Goal: Transaction & Acquisition: Purchase product/service

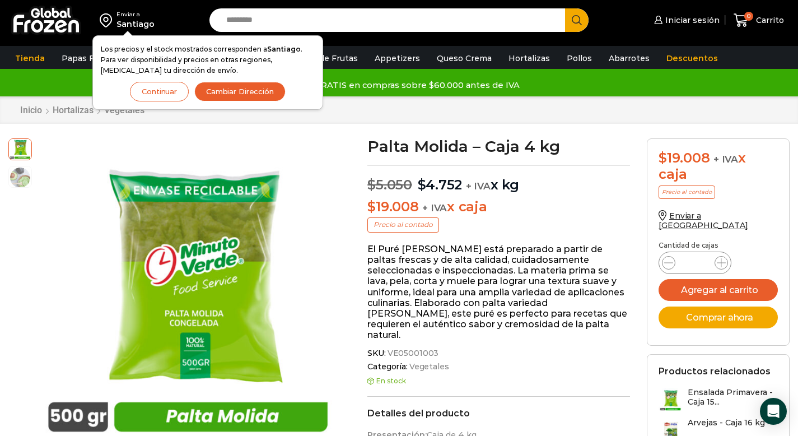
click at [171, 95] on button "Continuar" at bounding box center [159, 92] width 59 height 20
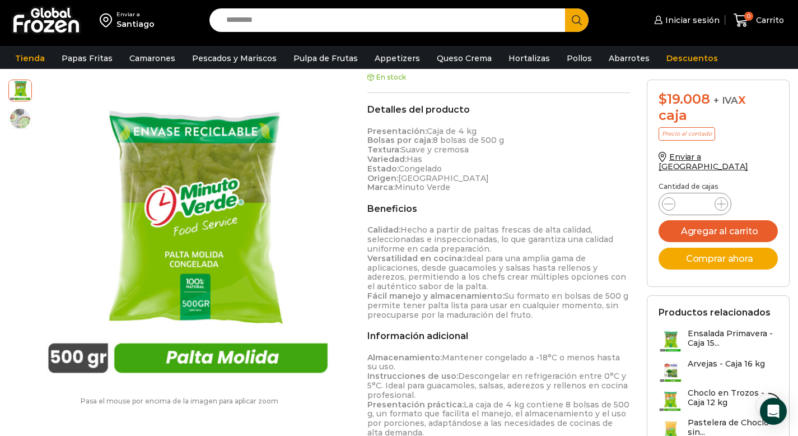
scroll to position [72, 0]
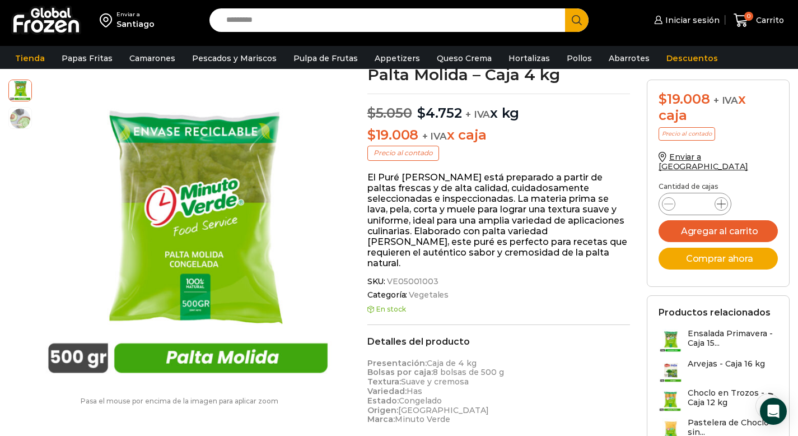
click at [722, 199] on icon at bounding box center [721, 203] width 9 height 9
type input "*"
click at [713, 224] on button "Agregar al carrito" at bounding box center [718, 231] width 119 height 22
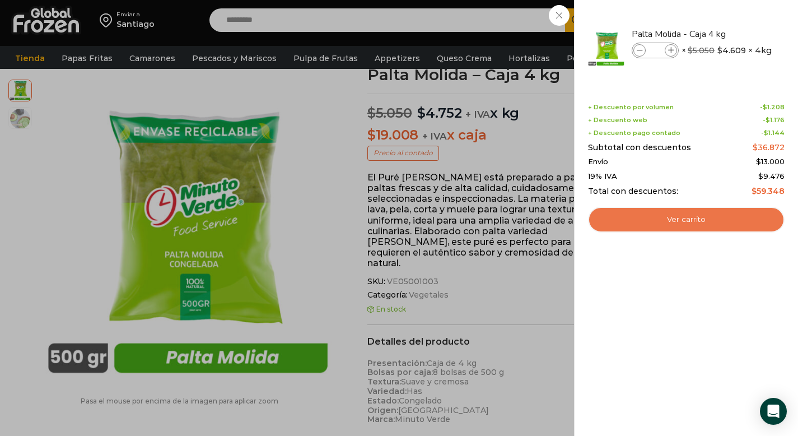
click at [668, 223] on link "Ver carrito" at bounding box center [686, 220] width 197 height 26
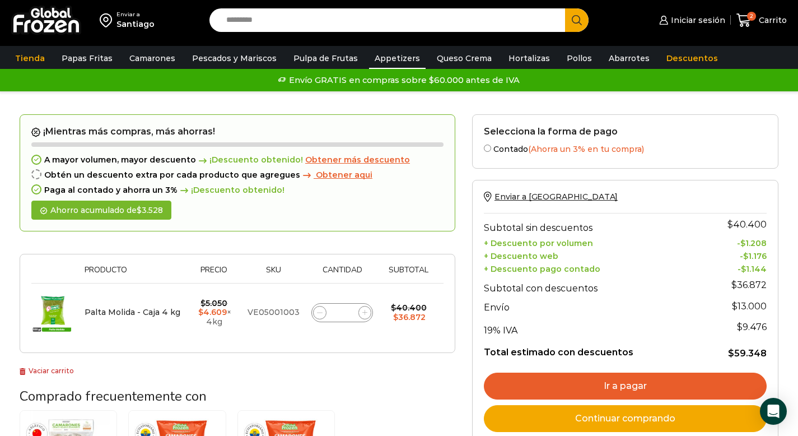
click at [393, 57] on link "Appetizers" at bounding box center [397, 58] width 57 height 21
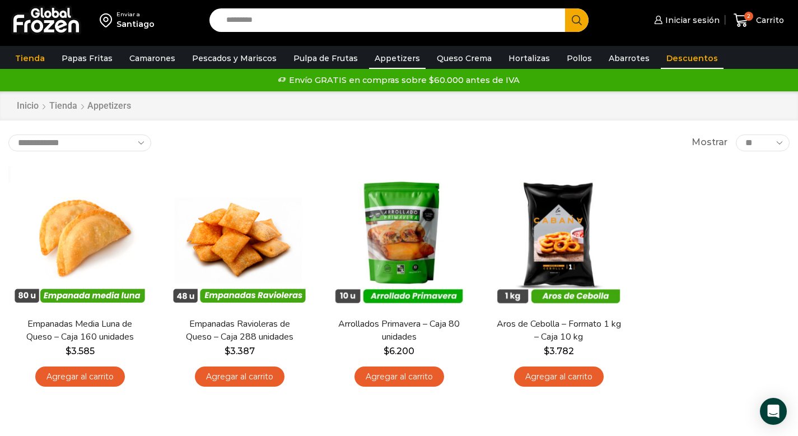
click at [670, 57] on link "Descuentos" at bounding box center [692, 58] width 63 height 21
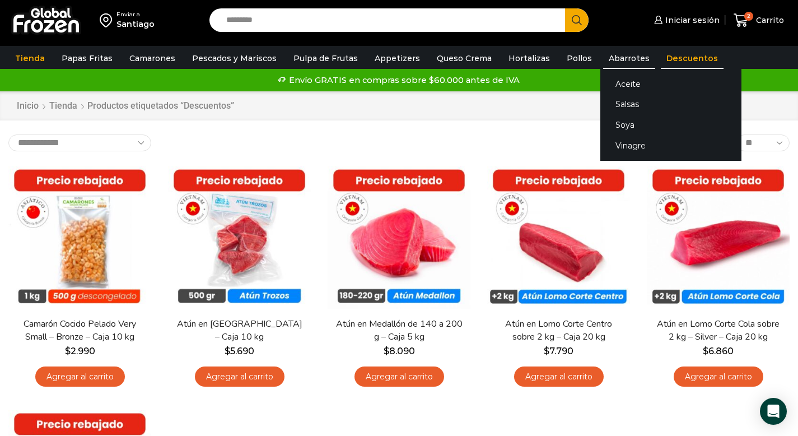
click at [612, 55] on link "Abarrotes" at bounding box center [629, 58] width 52 height 21
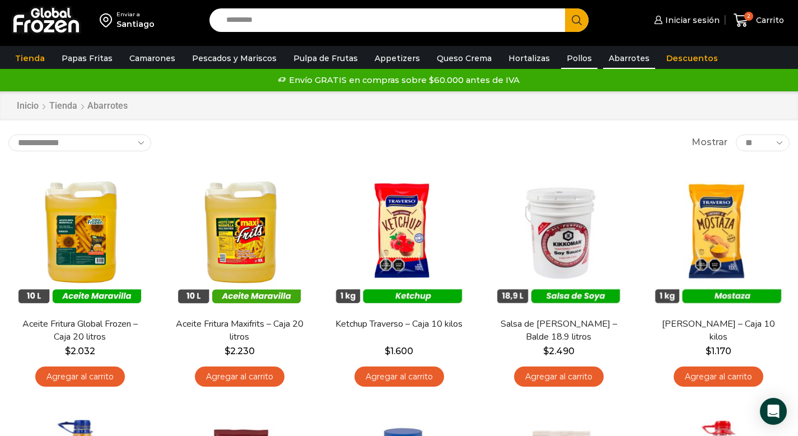
click at [562, 57] on link "Pollos" at bounding box center [579, 58] width 36 height 21
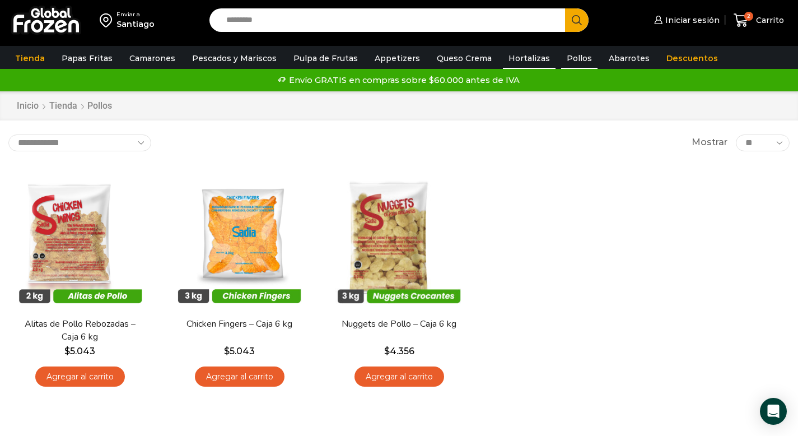
click at [526, 57] on link "Hortalizas" at bounding box center [529, 58] width 53 height 21
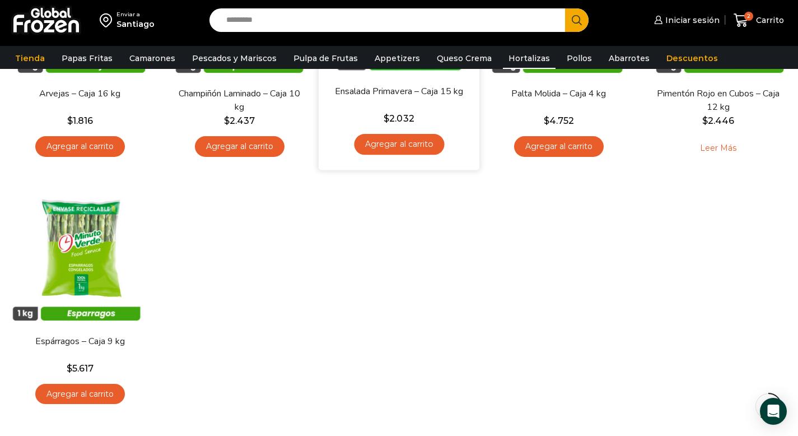
scroll to position [262, 0]
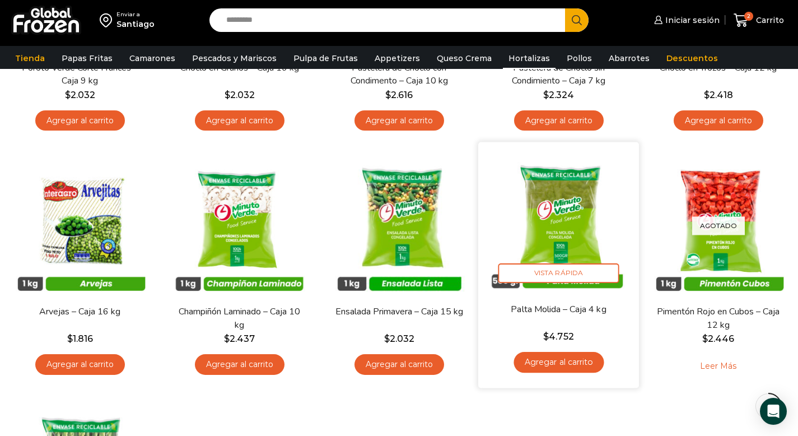
click at [556, 225] on img at bounding box center [559, 223] width 144 height 144
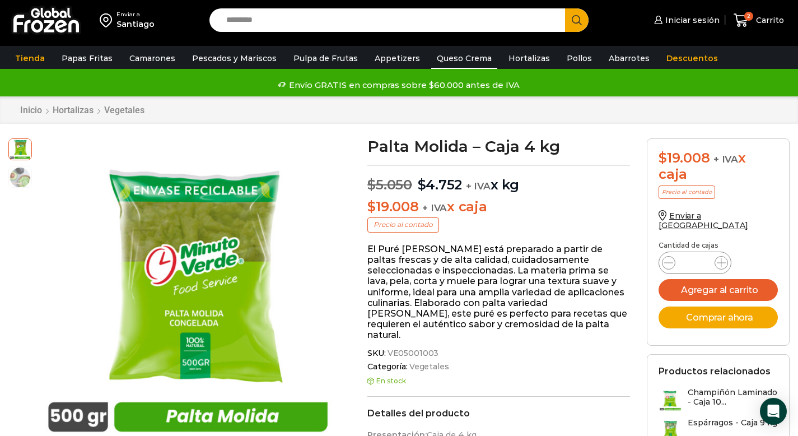
click at [458, 58] on link "Queso Crema" at bounding box center [464, 58] width 66 height 21
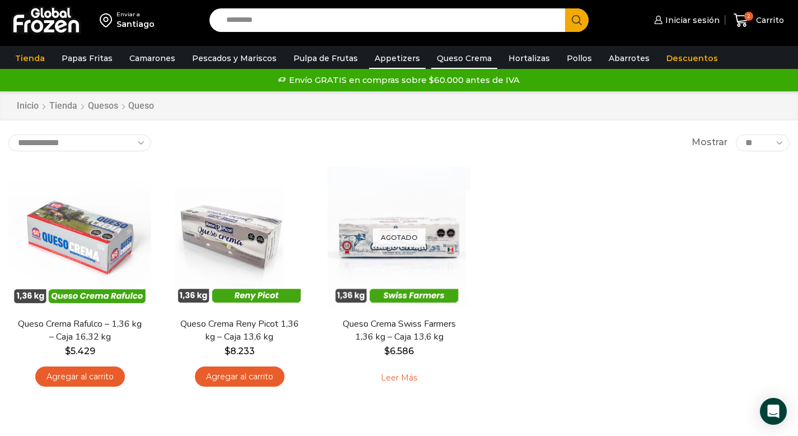
click at [401, 55] on link "Appetizers" at bounding box center [397, 58] width 57 height 21
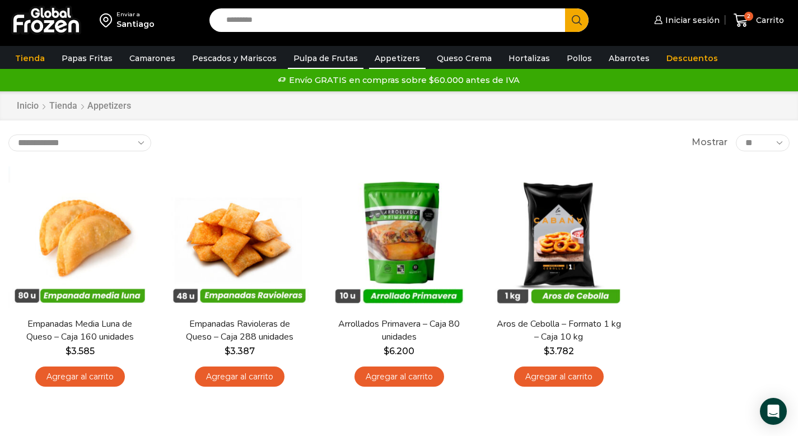
click at [332, 56] on link "Pulpa de Frutas" at bounding box center [326, 58] width 76 height 21
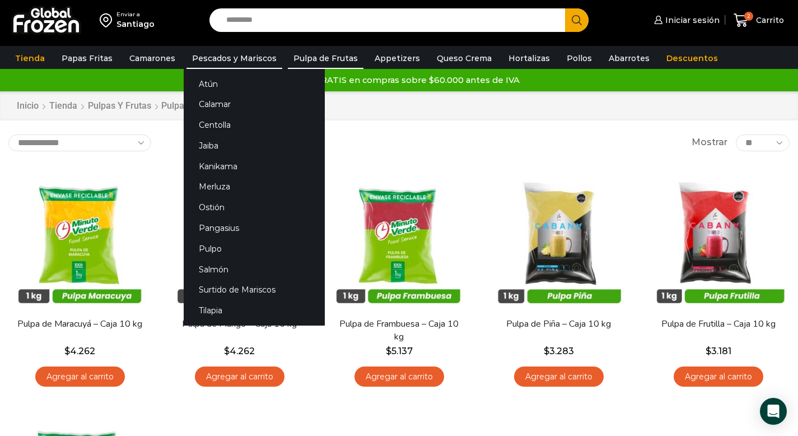
click at [230, 53] on link "Pescados y Mariscos" at bounding box center [235, 58] width 96 height 21
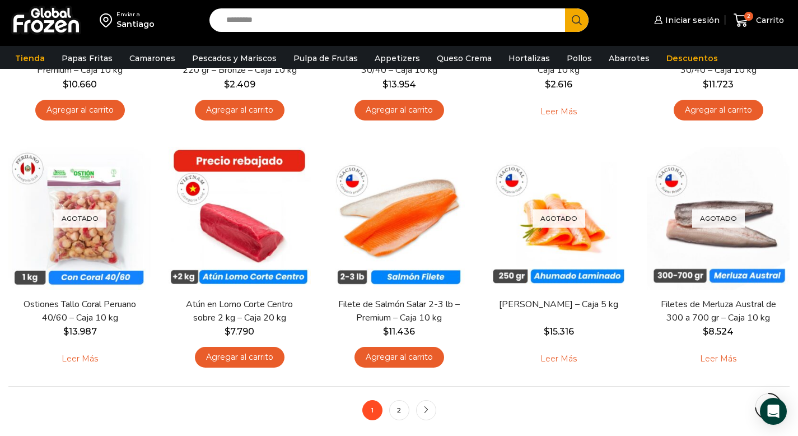
scroll to position [859, 0]
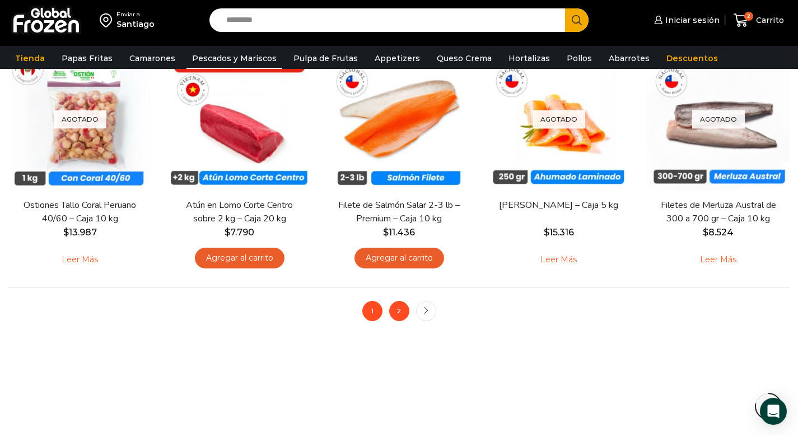
click at [398, 315] on link "2" at bounding box center [399, 311] width 20 height 20
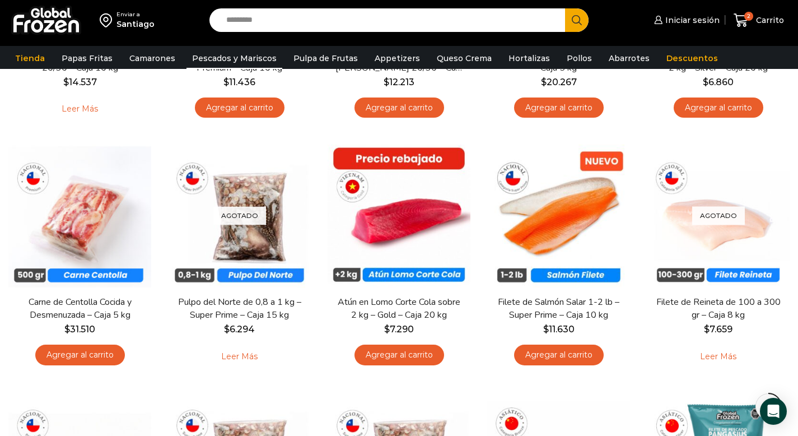
scroll to position [575, 0]
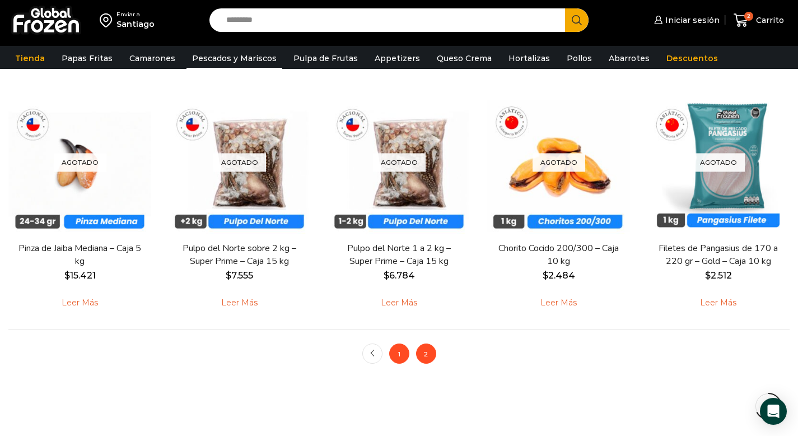
click at [399, 356] on link "1" at bounding box center [399, 353] width 20 height 20
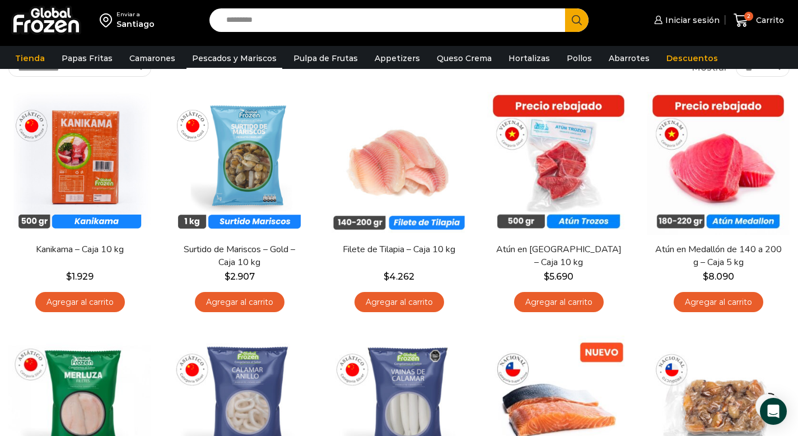
scroll to position [87, 0]
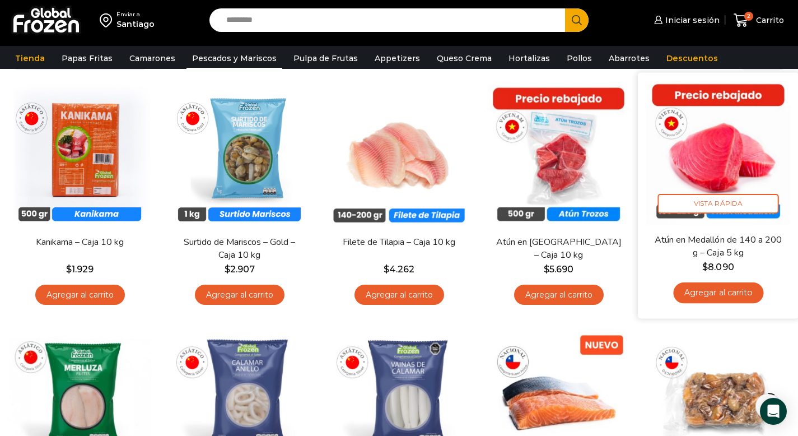
click at [726, 294] on link "Agregar al carrito" at bounding box center [718, 292] width 90 height 21
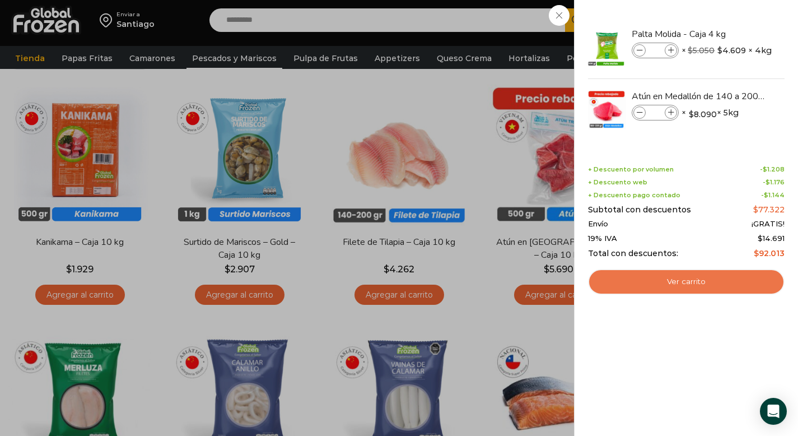
click at [657, 282] on link "Ver carrito" at bounding box center [686, 282] width 197 height 26
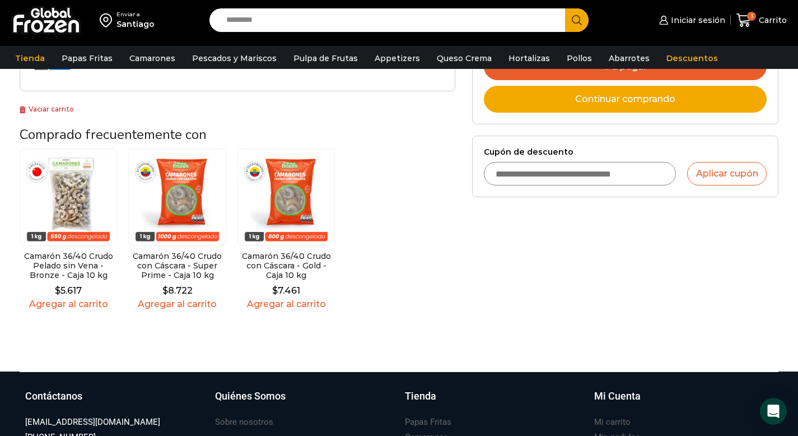
scroll to position [497, 0]
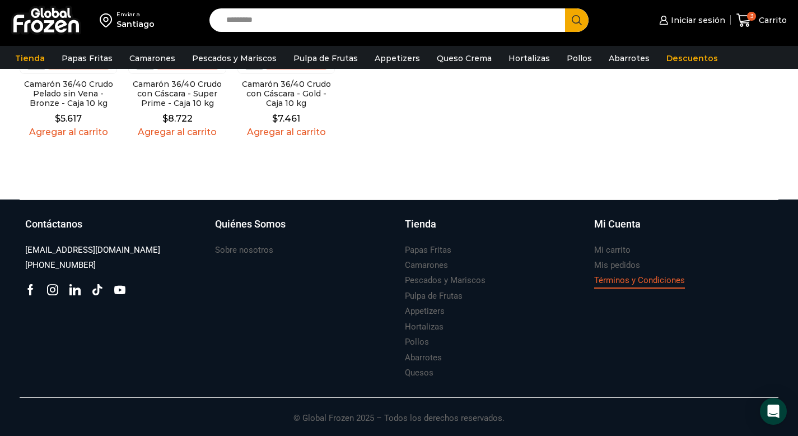
click at [647, 279] on h3 "Términos y Condiciones" at bounding box center [639, 281] width 91 height 12
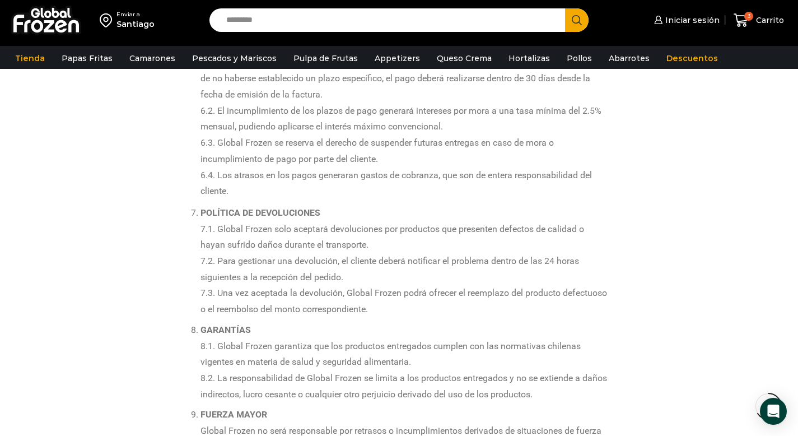
scroll to position [974, 0]
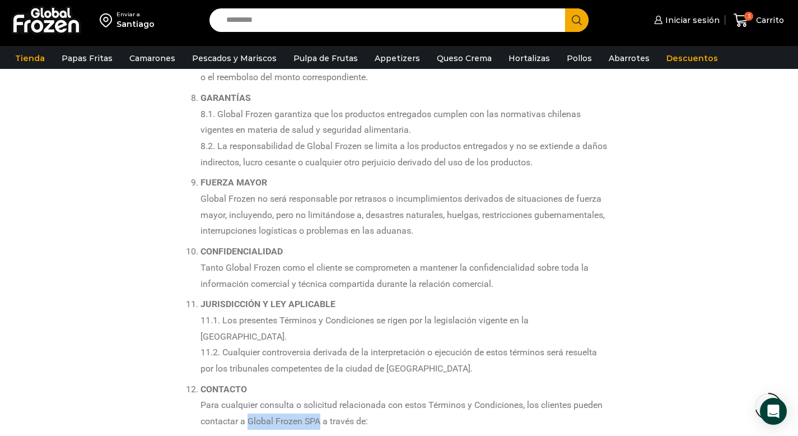
drag, startPoint x: 248, startPoint y: 408, endPoint x: 319, endPoint y: 408, distance: 71.7
click at [319, 408] on span "Para cualquier consulta o solicitud relacionada con estos Términos y Condicione…" at bounding box center [402, 412] width 402 height 27
copy span "Global Frozen SPA"
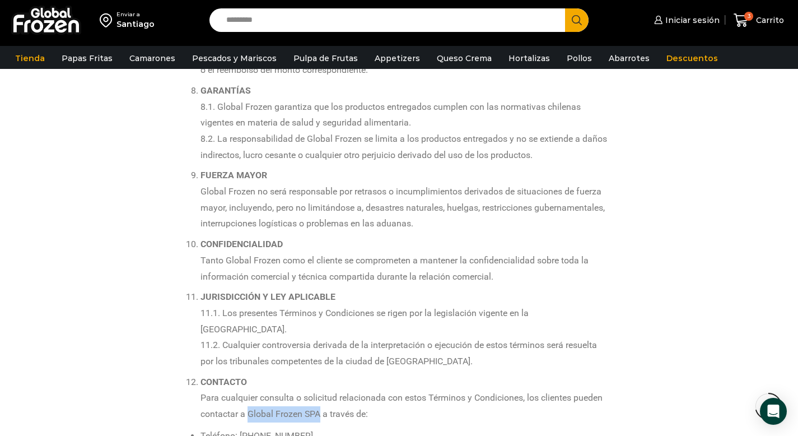
scroll to position [1103, 0]
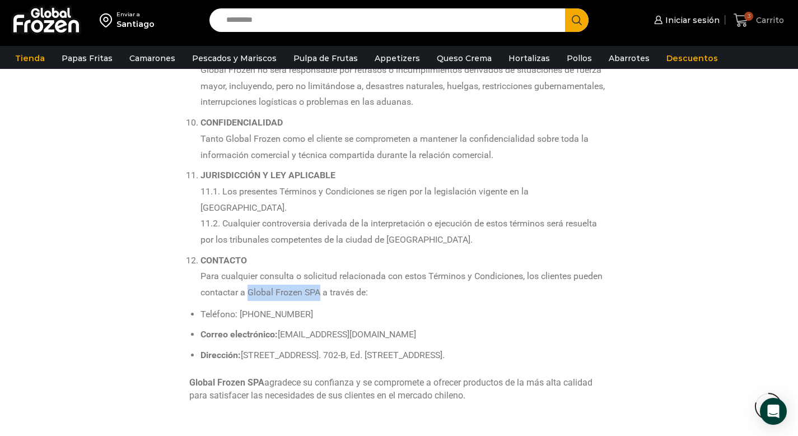
click at [776, 21] on span "Carrito" at bounding box center [769, 20] width 31 height 11
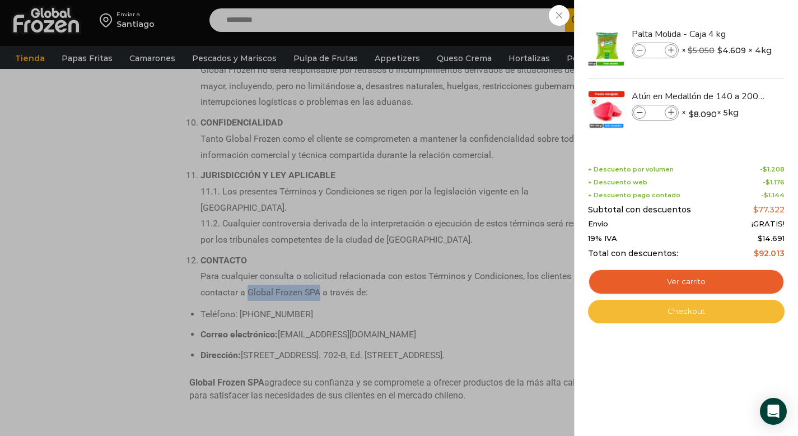
click at [675, 315] on link "Checkout" at bounding box center [686, 312] width 197 height 24
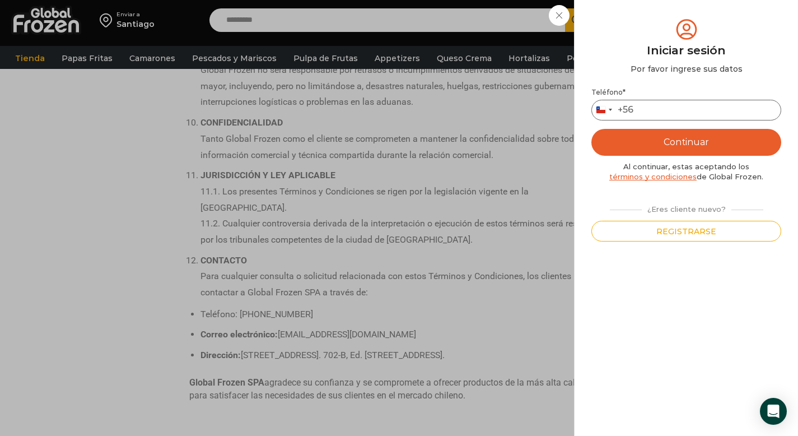
click at [666, 115] on input "Teléfono *" at bounding box center [687, 110] width 190 height 21
type input "*********"
click at [689, 131] on button "Continuar" at bounding box center [687, 142] width 190 height 27
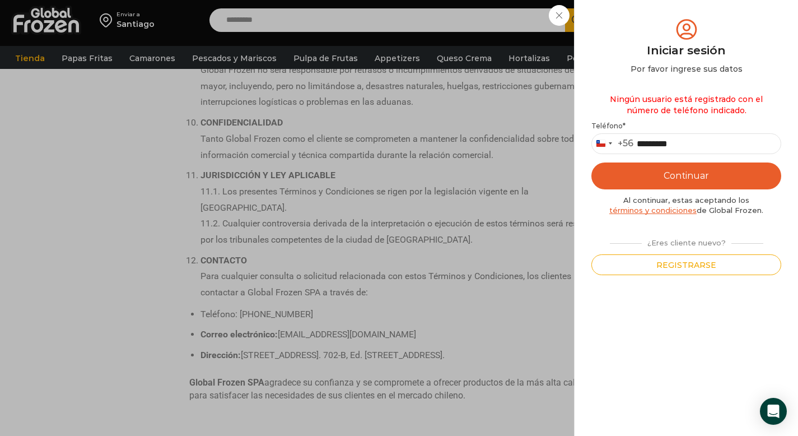
click at [686, 180] on button "Continuar" at bounding box center [687, 175] width 190 height 27
click at [685, 264] on button "Registrarse" at bounding box center [687, 264] width 190 height 21
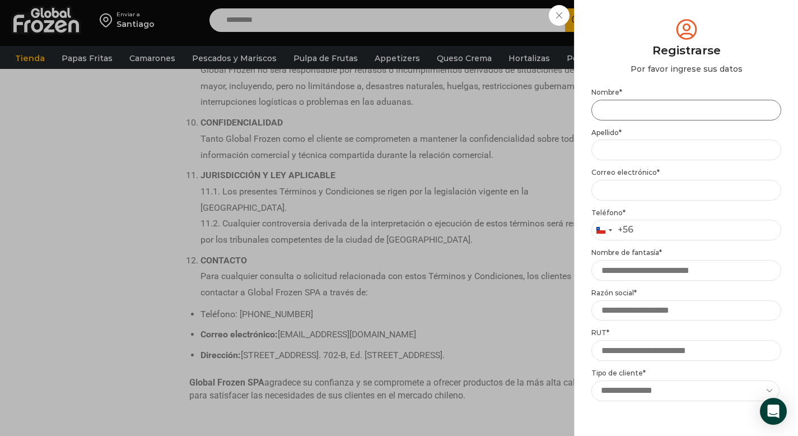
click at [632, 104] on input "Nombre *" at bounding box center [687, 110] width 190 height 21
type input "********"
type input "**********"
click at [666, 230] on input "Teléfono *" at bounding box center [687, 230] width 190 height 21
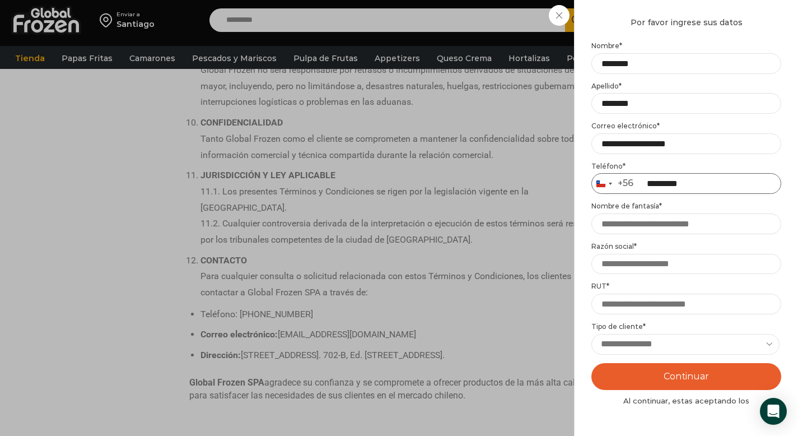
scroll to position [115, 0]
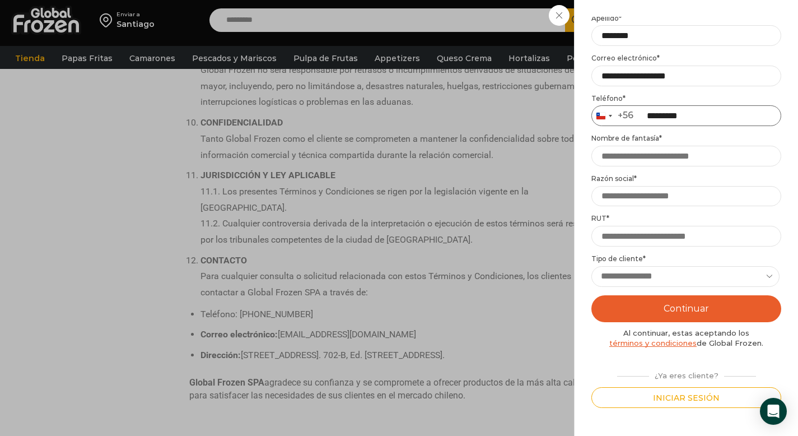
type input "*********"
click at [685, 276] on select "**********" at bounding box center [686, 276] width 188 height 21
select select "********"
click at [592, 266] on select "**********" at bounding box center [686, 276] width 188 height 21
click at [637, 199] on input "Razón social *" at bounding box center [687, 196] width 190 height 21
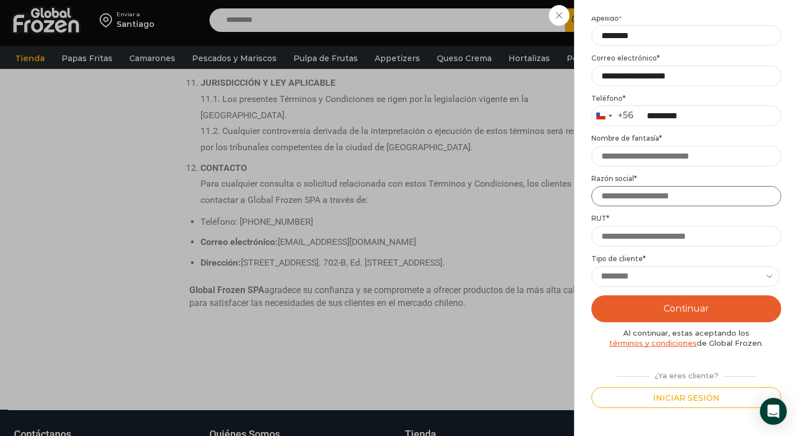
scroll to position [1202, 0]
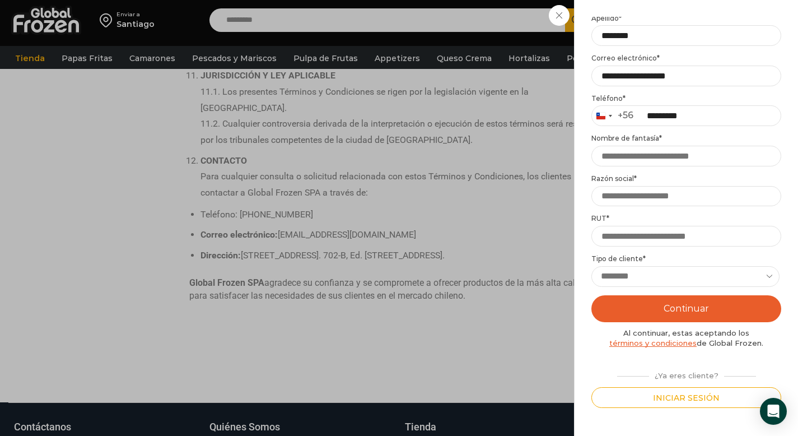
click at [685, 309] on button "Continuar" at bounding box center [687, 308] width 190 height 27
click at [620, 160] on input "Nombre de fantasía *" at bounding box center [687, 156] width 190 height 21
type input "********"
click at [636, 237] on input "RUT *" at bounding box center [687, 236] width 190 height 21
type input "*********"
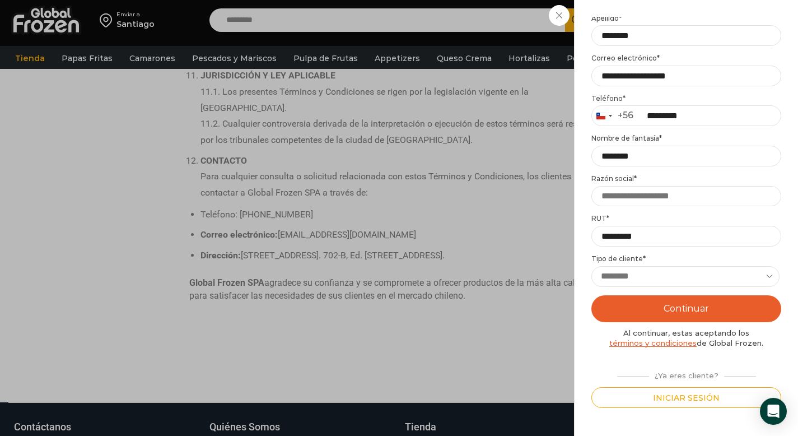
click at [695, 308] on button "Continuar" at bounding box center [687, 308] width 190 height 27
click at [672, 194] on input "Razón social *" at bounding box center [687, 196] width 190 height 21
type input "********"
click at [688, 304] on button "Continuar" at bounding box center [687, 308] width 190 height 27
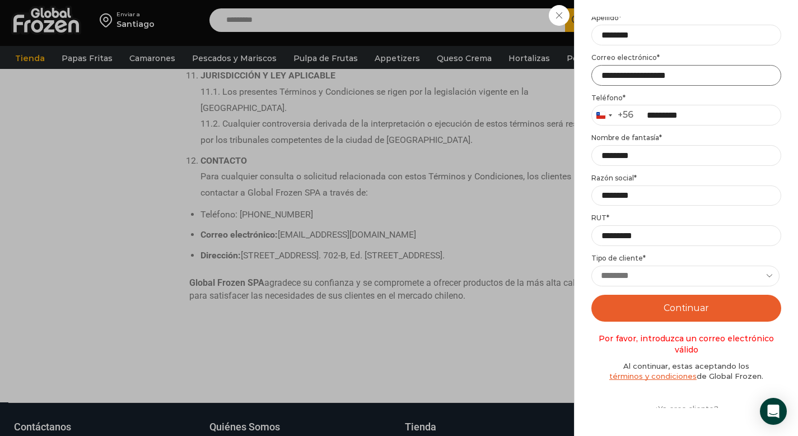
click at [682, 76] on input "**********" at bounding box center [687, 75] width 190 height 21
type input "**********"
click at [684, 303] on button "Continuar" at bounding box center [687, 308] width 190 height 27
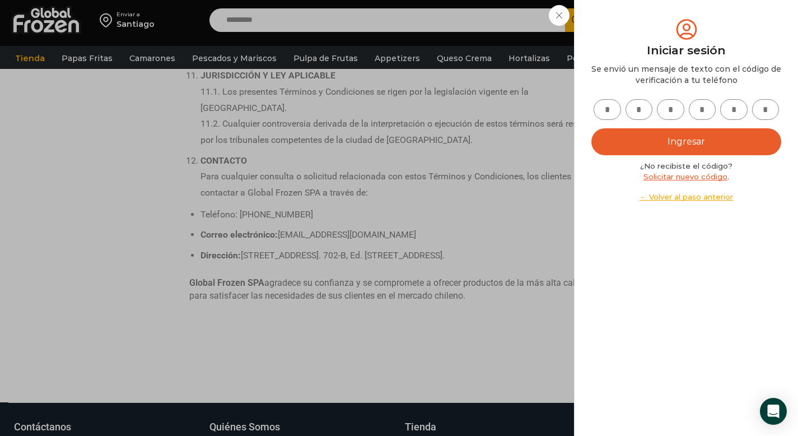
scroll to position [0, 0]
click at [614, 106] on input "text" at bounding box center [607, 109] width 27 height 21
type input "*"
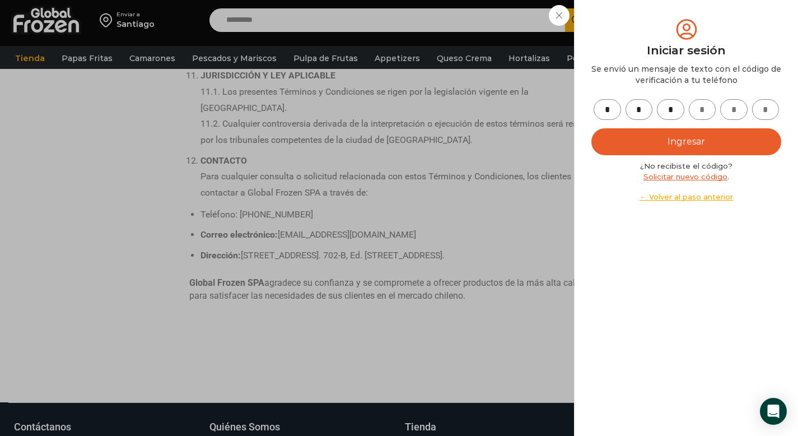
type input "*"
click at [694, 145] on button "Ingresar" at bounding box center [687, 141] width 190 height 27
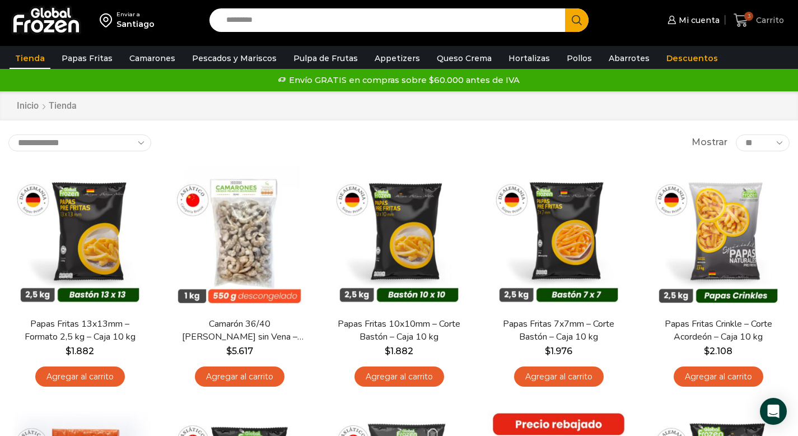
click at [768, 17] on span "Carrito" at bounding box center [769, 20] width 31 height 11
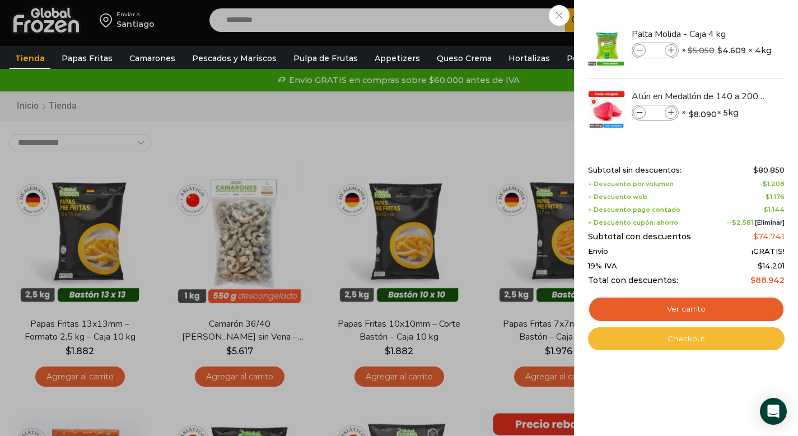
click at [666, 340] on link "Checkout" at bounding box center [686, 339] width 197 height 24
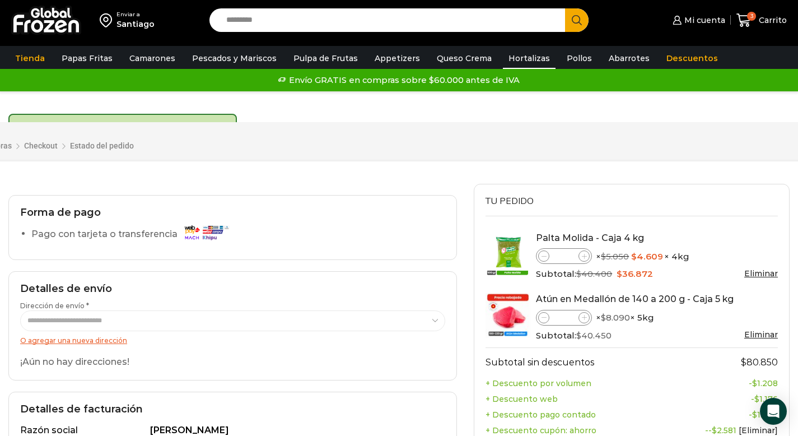
click at [503, 55] on link "Hortalizas" at bounding box center [529, 58] width 53 height 21
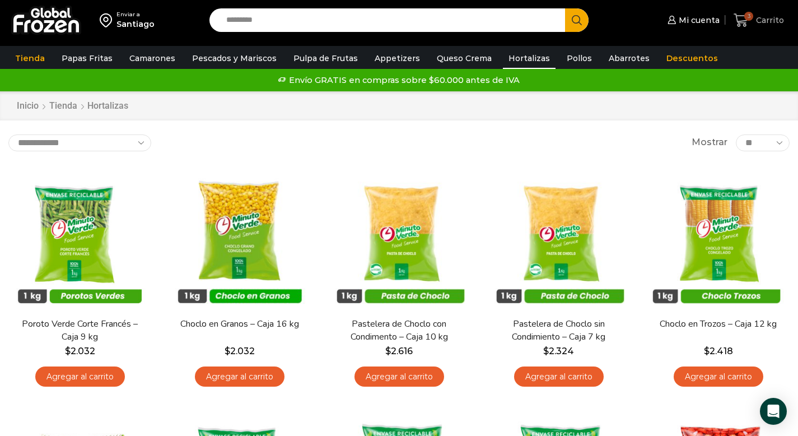
click at [776, 20] on span "Carrito" at bounding box center [769, 20] width 31 height 11
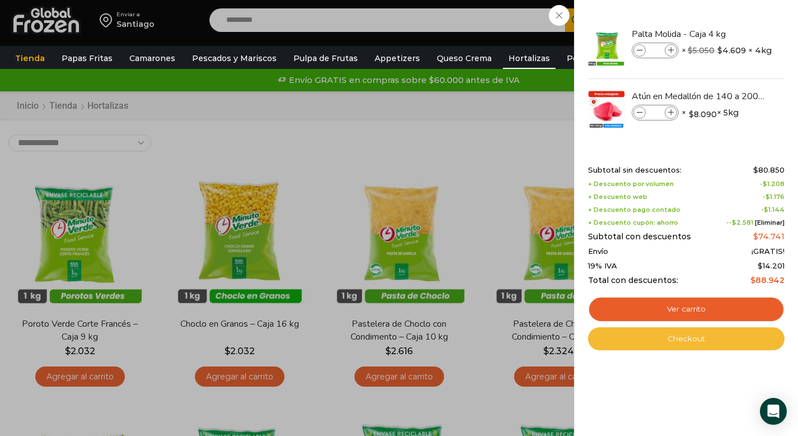
click at [673, 343] on link "Checkout" at bounding box center [686, 339] width 197 height 24
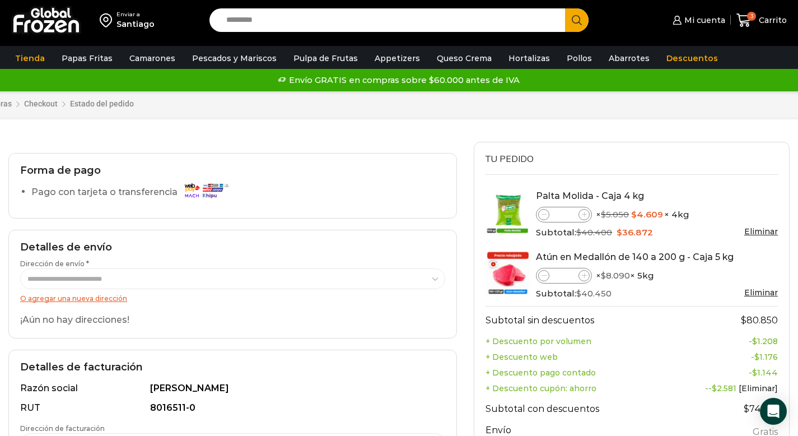
scroll to position [201, 0]
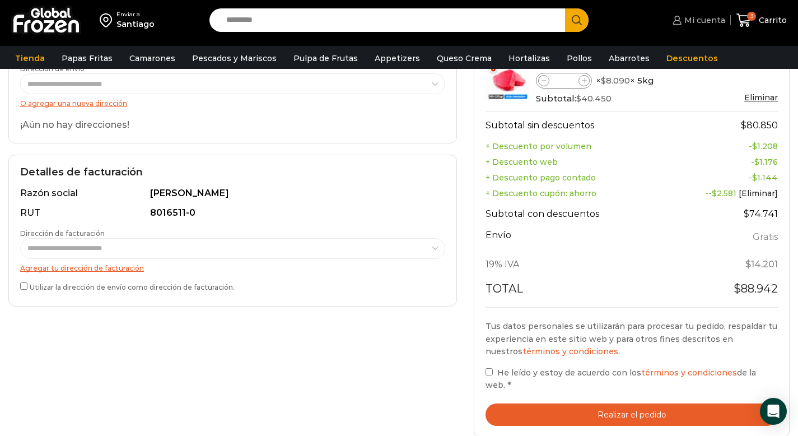
click at [694, 20] on span "Mi cuenta" at bounding box center [704, 20] width 44 height 11
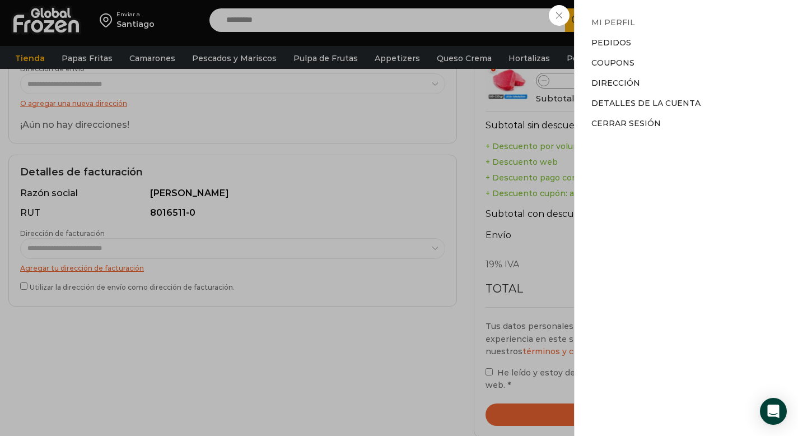
click at [615, 21] on link "Mi perfil" at bounding box center [614, 22] width 44 height 10
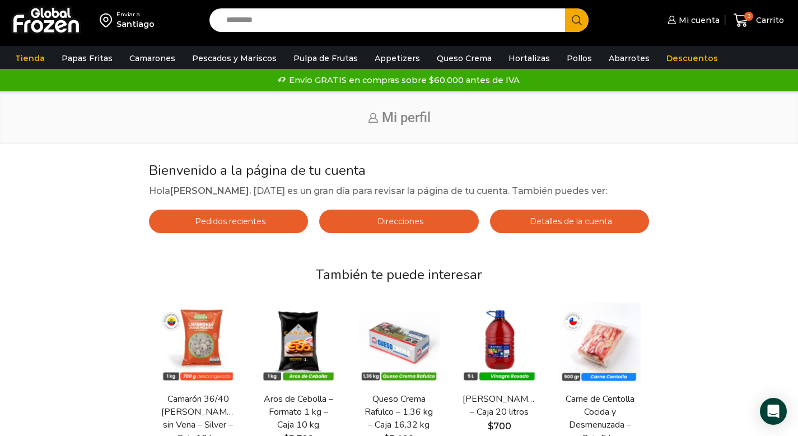
click at [401, 219] on span "Direcciones" at bounding box center [399, 221] width 49 height 10
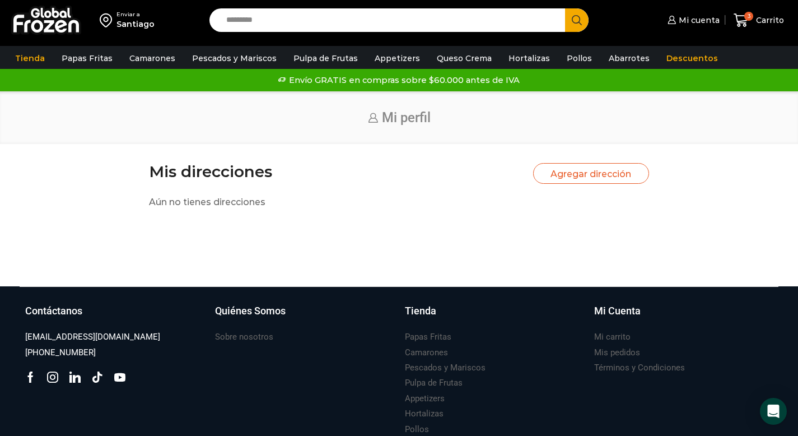
click at [620, 172] on button "Agregar dirección" at bounding box center [591, 173] width 117 height 21
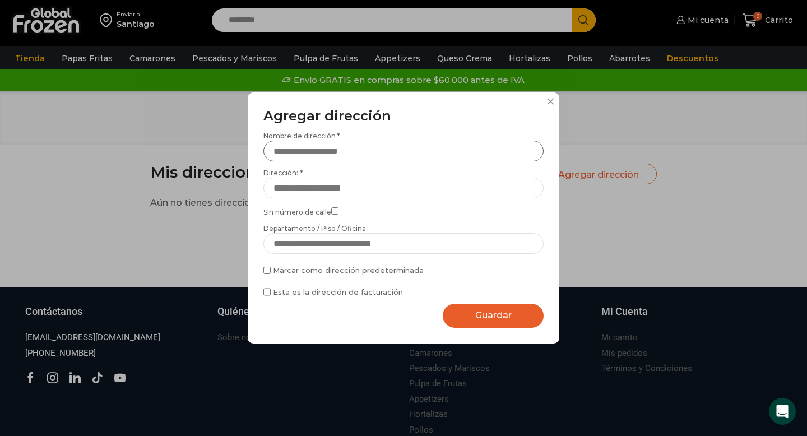
click at [310, 151] on input "Nombre de dirección *" at bounding box center [403, 151] width 280 height 21
type input "*"
type input "*******"
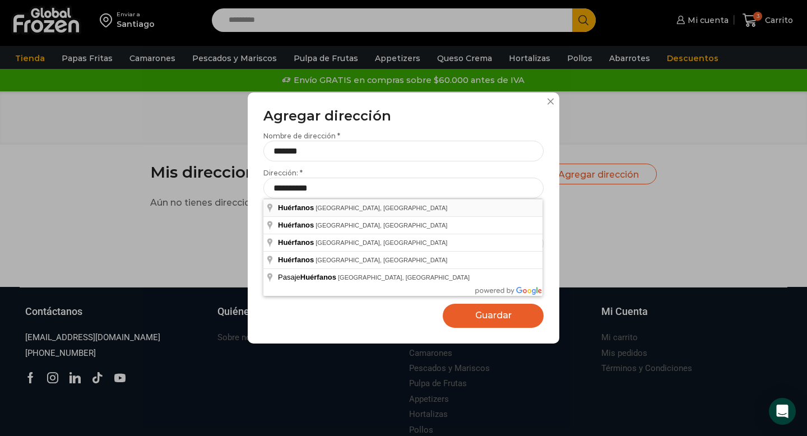
type input "**********"
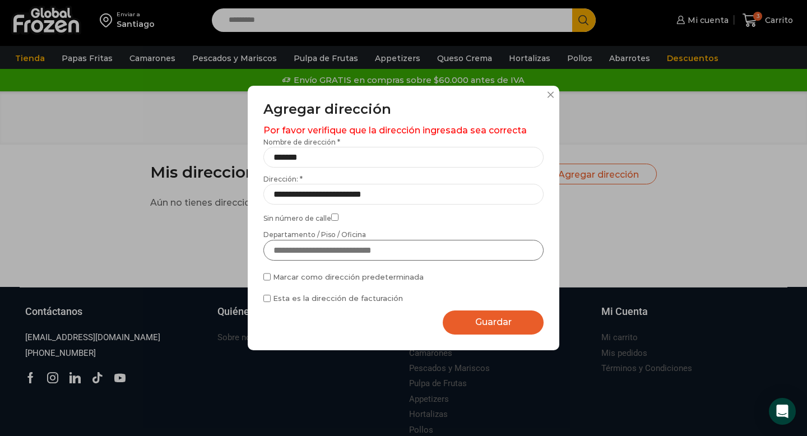
click at [315, 248] on input "Departamento / Piso / Oficina" at bounding box center [403, 250] width 280 height 21
type input "****"
click at [322, 196] on input "**********" at bounding box center [403, 194] width 280 height 21
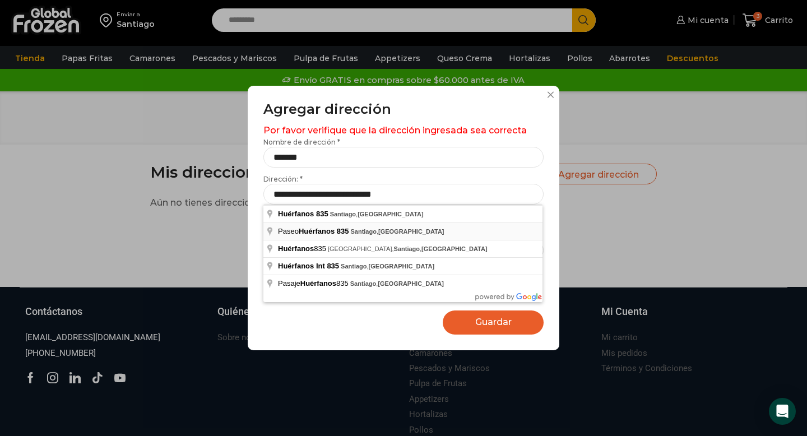
type input "**********"
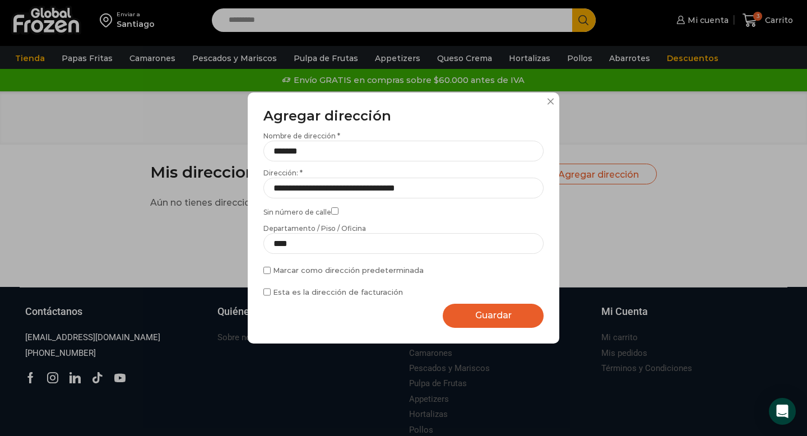
click at [487, 314] on span "Guardar" at bounding box center [493, 315] width 36 height 11
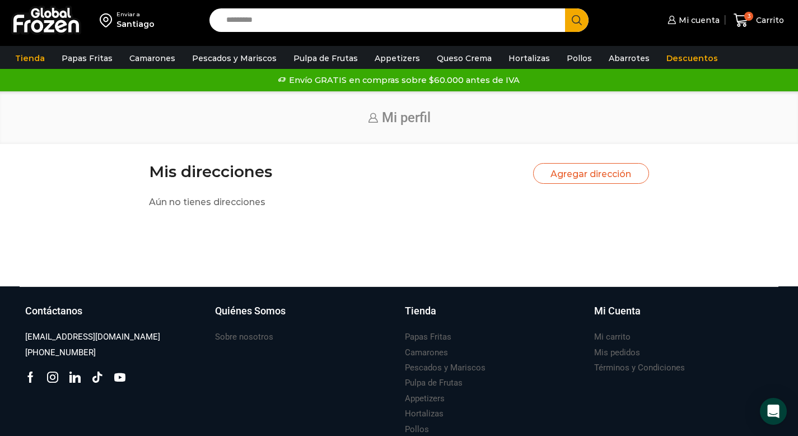
click at [583, 176] on button "Agregar dirección" at bounding box center [591, 173] width 117 height 21
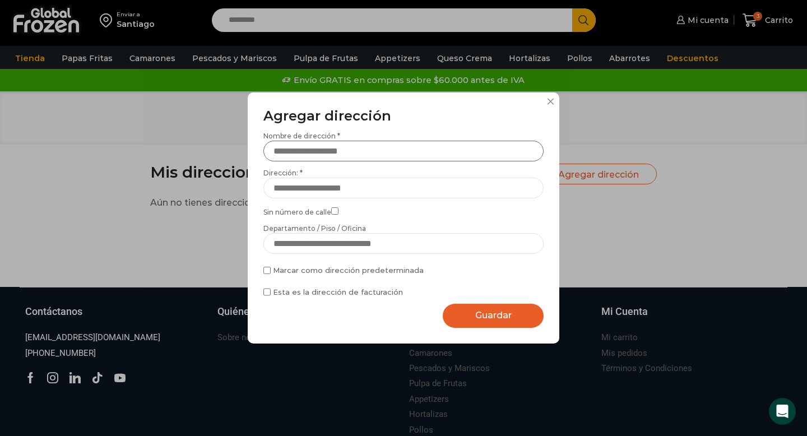
click at [352, 152] on input "Nombre de dirección *" at bounding box center [403, 151] width 280 height 21
type input "****"
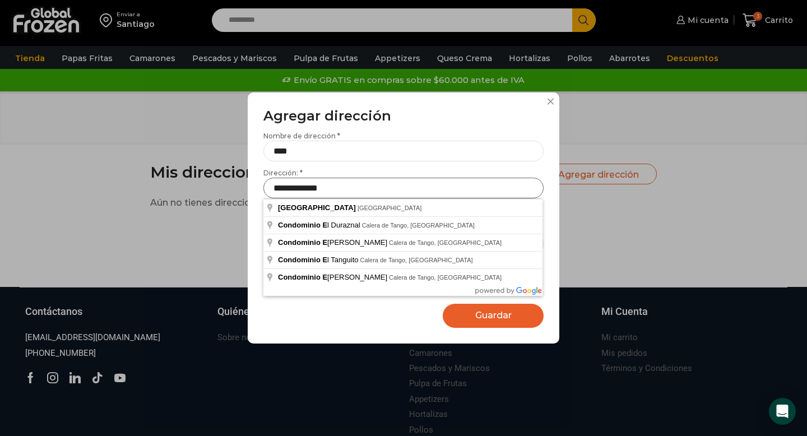
type input "**********"
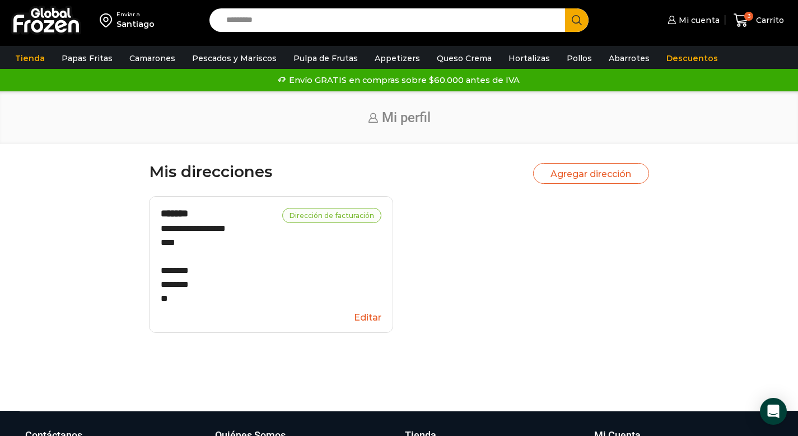
click at [571, 180] on button "Agregar dirección" at bounding box center [591, 173] width 117 height 21
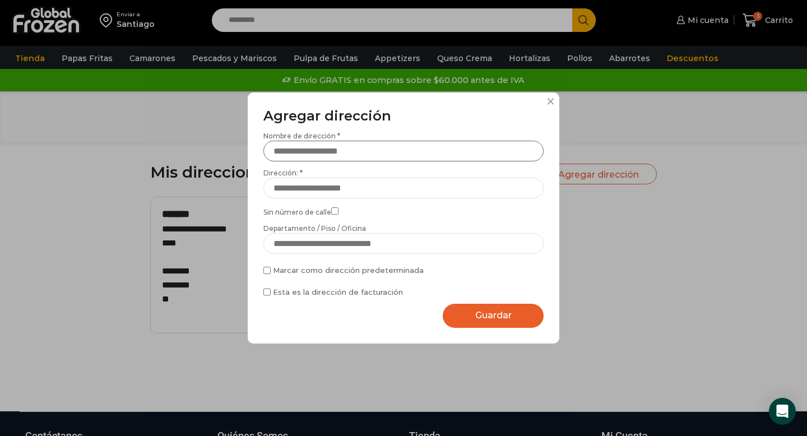
click at [375, 155] on input "Nombre de dirección *" at bounding box center [403, 151] width 280 height 21
type input "****"
click at [333, 193] on input "Dirección: *" at bounding box center [403, 188] width 280 height 21
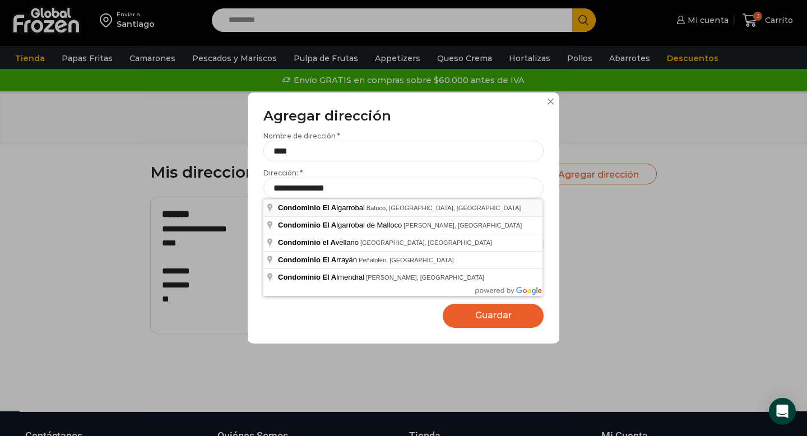
type input "**********"
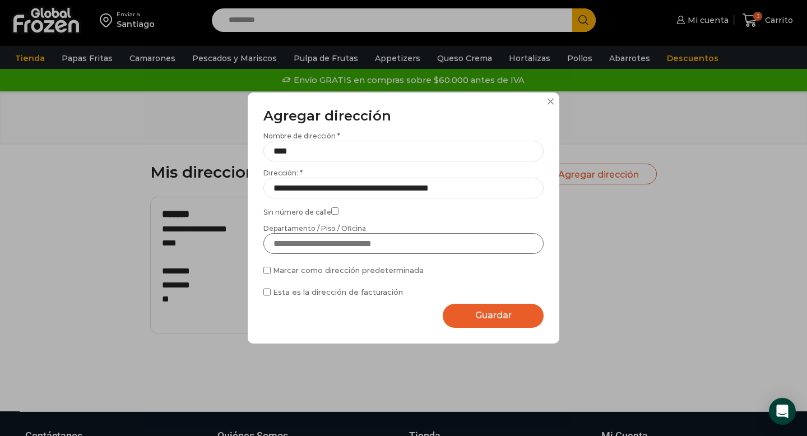
click at [309, 241] on input "Departamento / Piso / Oficina" at bounding box center [403, 243] width 280 height 21
type input "***"
click at [498, 320] on span "Guardar" at bounding box center [493, 315] width 36 height 11
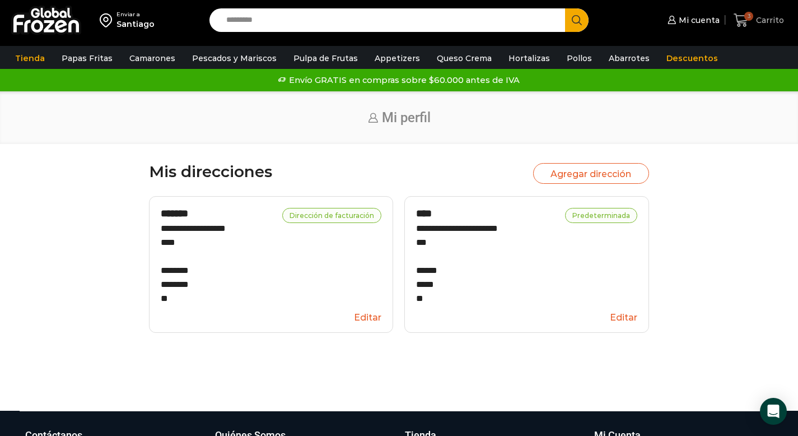
click at [767, 15] on span "Carrito" at bounding box center [769, 20] width 31 height 11
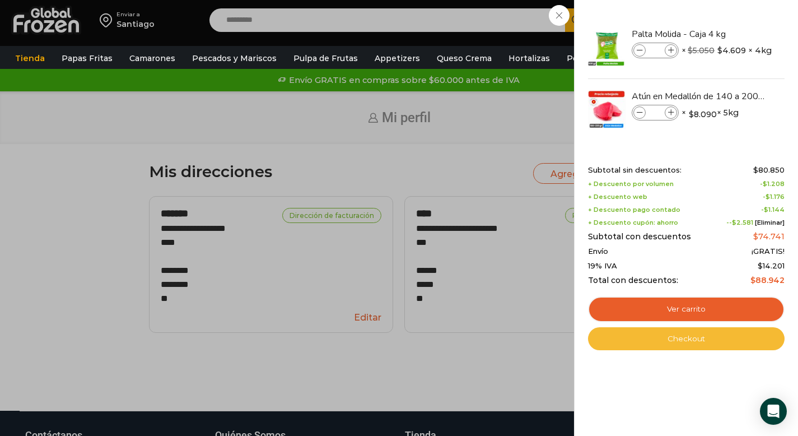
click at [672, 340] on link "Checkout" at bounding box center [686, 339] width 197 height 24
click at [683, 343] on link "Checkout" at bounding box center [686, 339] width 197 height 24
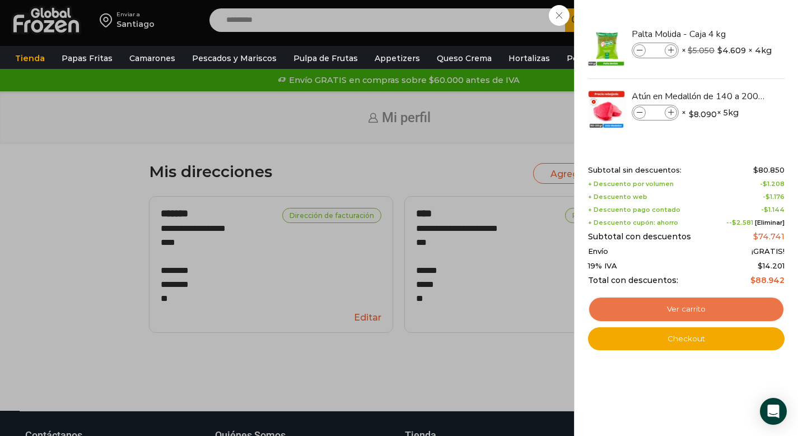
click at [661, 313] on link "Ver carrito" at bounding box center [686, 309] width 197 height 26
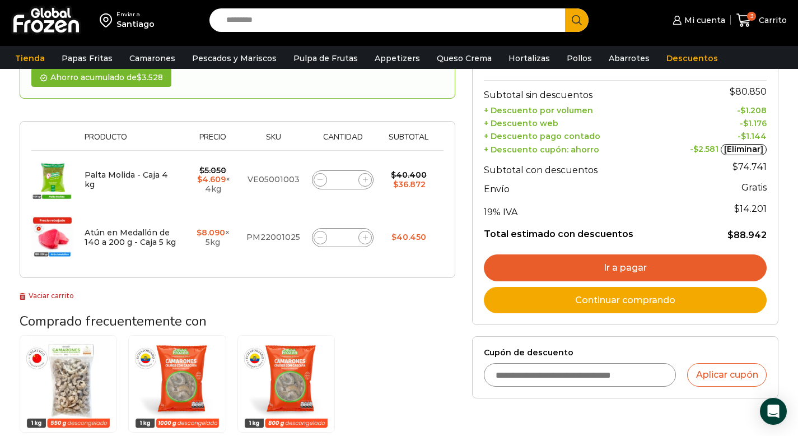
scroll to position [201, 0]
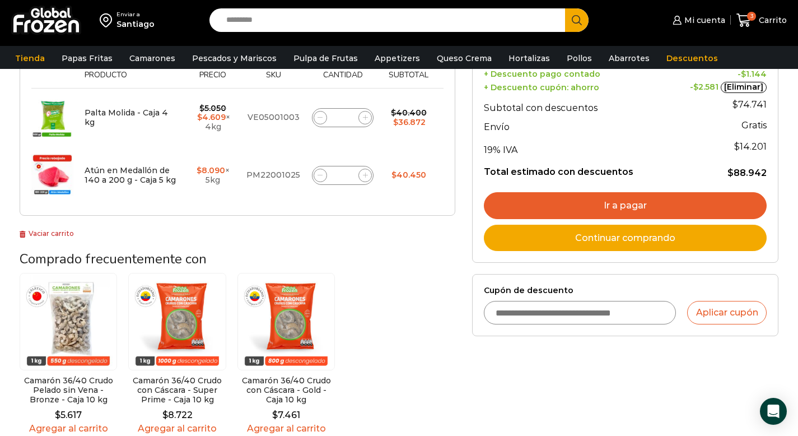
click at [630, 204] on link "Ir a pagar" at bounding box center [625, 205] width 283 height 27
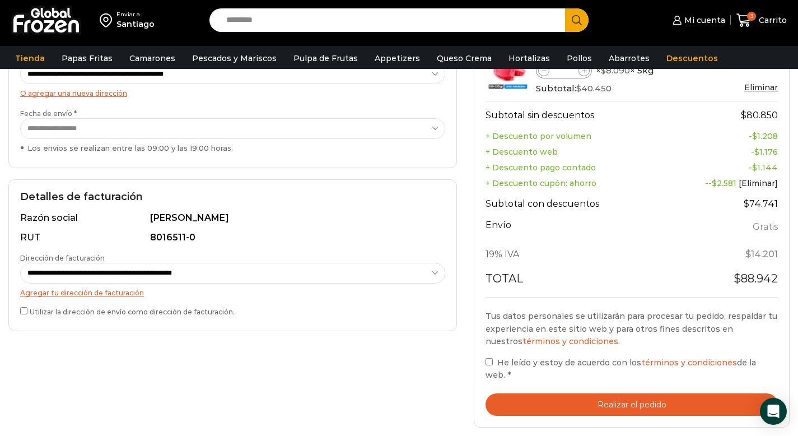
scroll to position [273, 0]
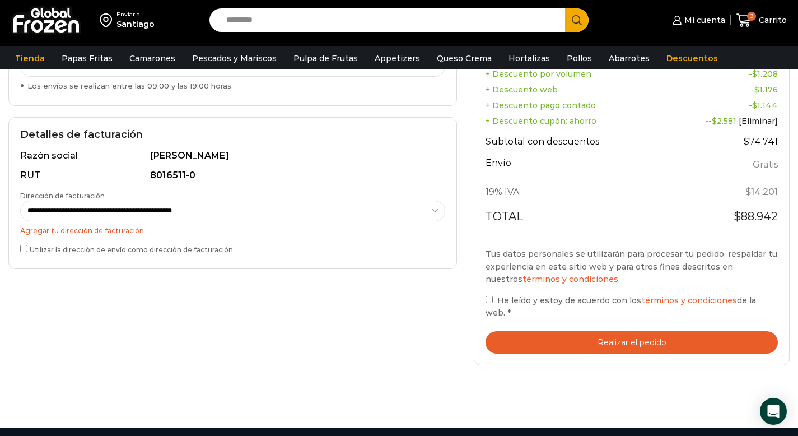
click at [623, 340] on button "Realizar el pedido" at bounding box center [632, 342] width 292 height 23
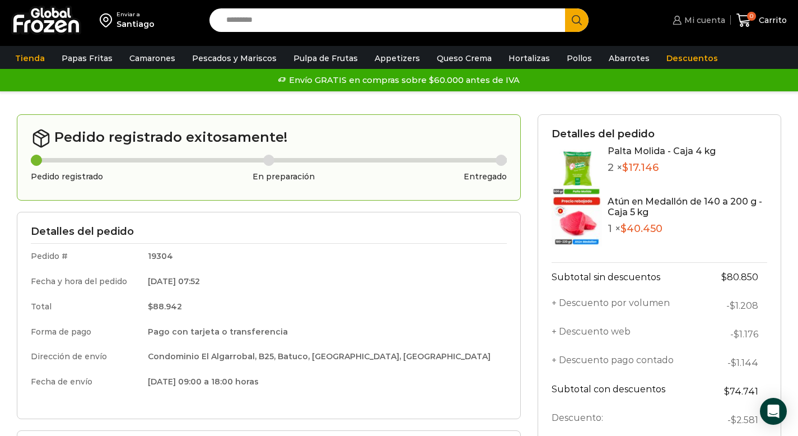
click at [694, 18] on span "Mi cuenta" at bounding box center [704, 20] width 44 height 11
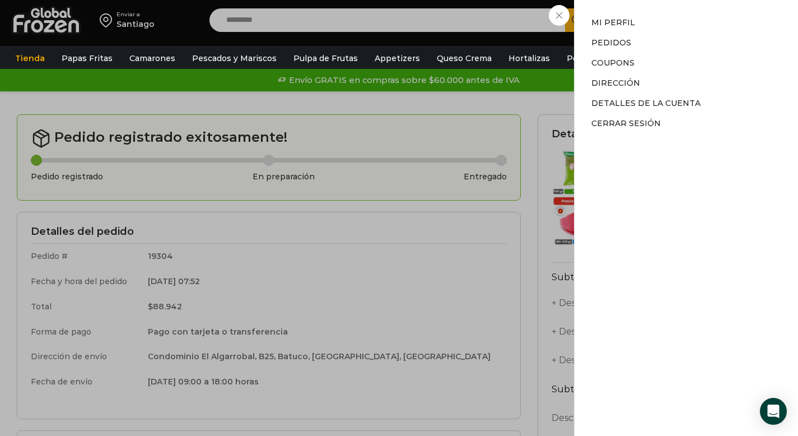
click at [670, 31] on div "Mi cuenta Mi cuenta Mi perfil Pedidos Descargas Coupons Dirección Detalles de l…" at bounding box center [697, 20] width 55 height 22
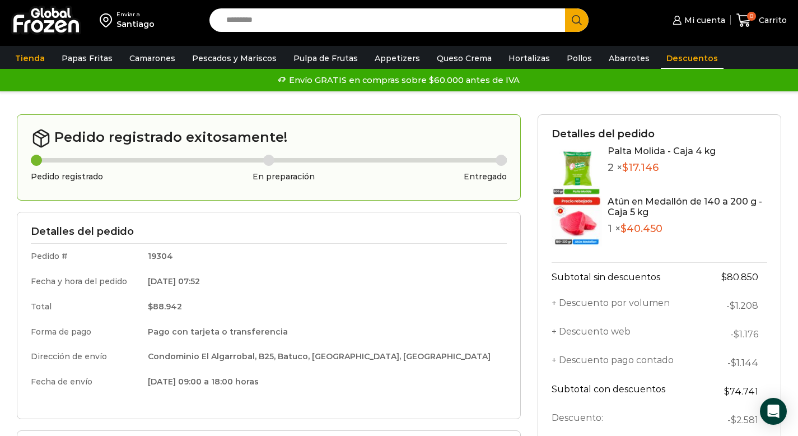
click at [670, 58] on link "Descuentos" at bounding box center [692, 58] width 63 height 21
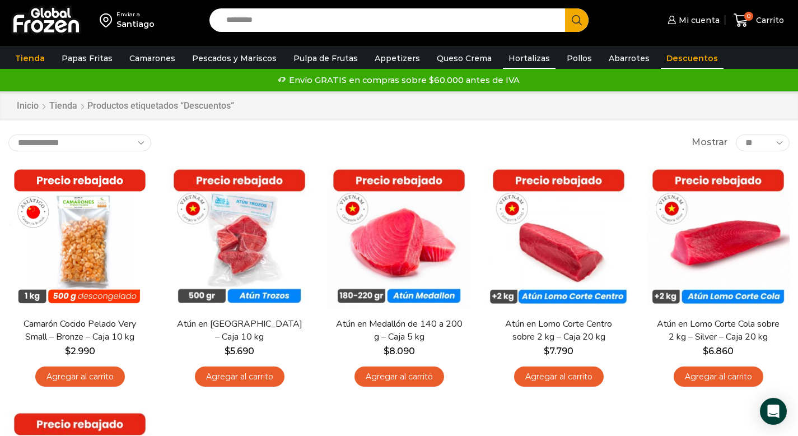
click at [516, 55] on link "Hortalizas" at bounding box center [529, 58] width 53 height 21
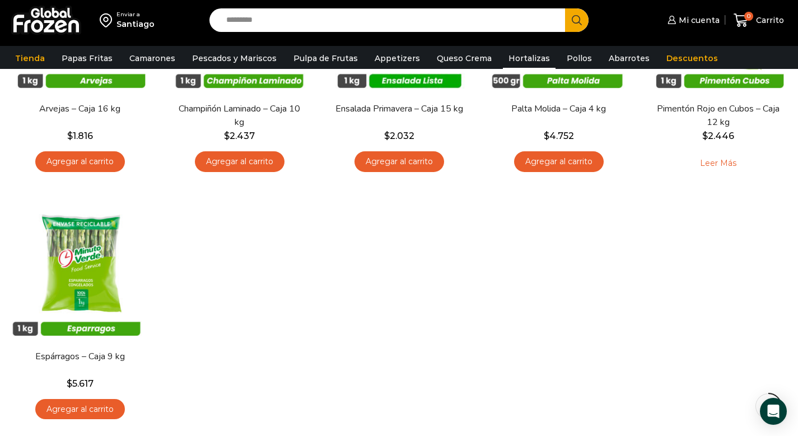
scroll to position [259, 0]
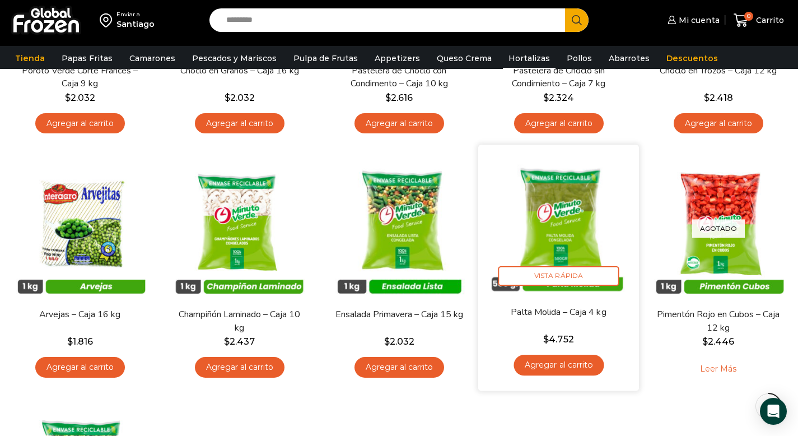
click at [567, 215] on img at bounding box center [559, 226] width 144 height 144
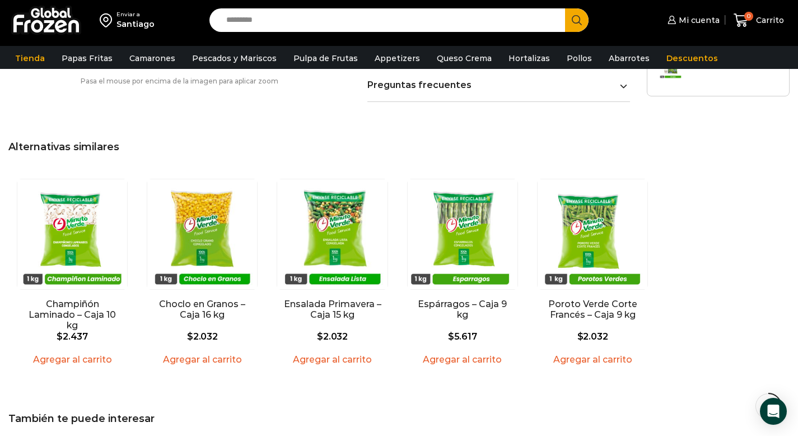
scroll to position [792, 0]
